Goal: Find specific page/section: Find specific page/section

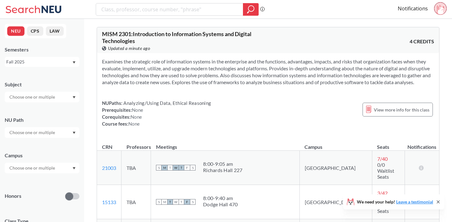
click at [178, 14] on input "search" at bounding box center [170, 9] width 138 height 11
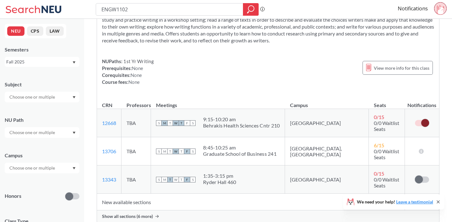
scroll to position [47, 0]
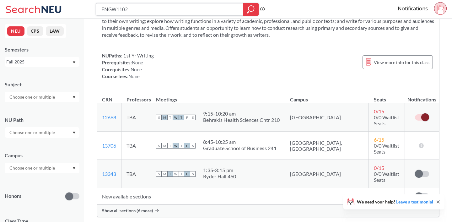
drag, startPoint x: 157, startPoint y: 8, endPoint x: 98, endPoint y: 8, distance: 58.4
click at [98, 8] on div "ENGW1102" at bounding box center [177, 9] width 163 height 13
type input "MKTG"
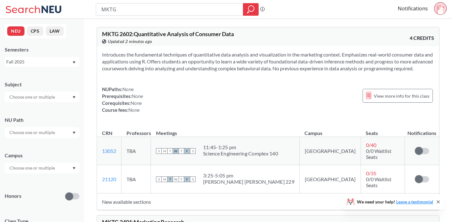
click at [143, 8] on input "MKTG" at bounding box center [170, 9] width 138 height 11
type input "MKTG2"
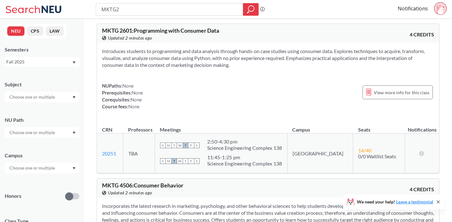
scroll to position [584, 0]
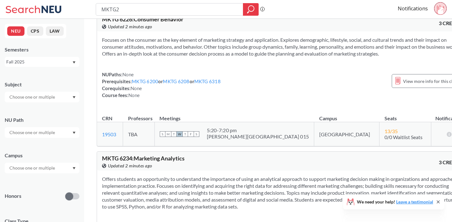
scroll to position [1700, 0]
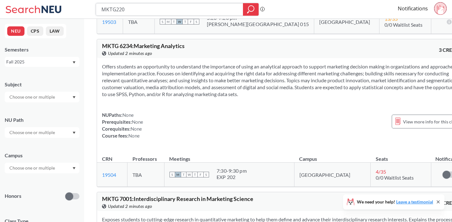
type input "MKTG2201"
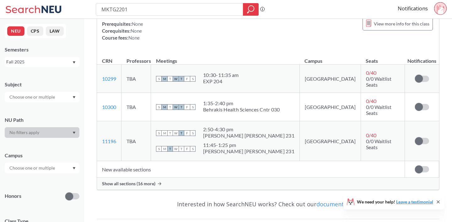
scroll to position [79, 0]
